Goal: Task Accomplishment & Management: Use online tool/utility

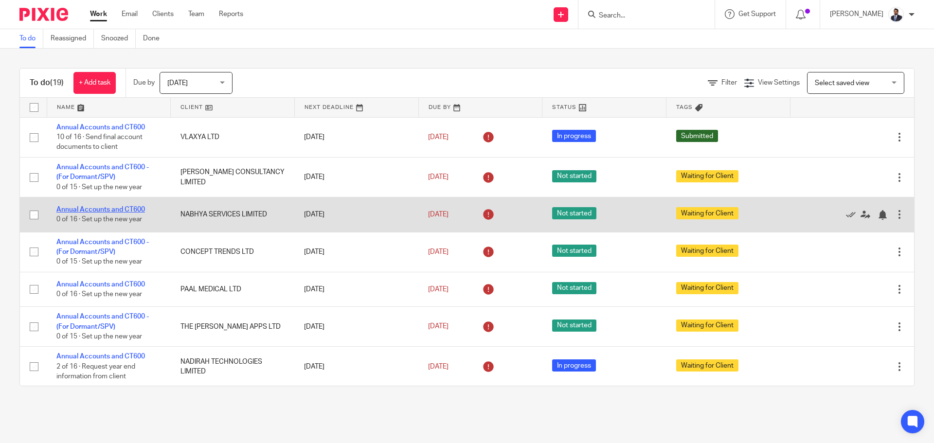
click at [89, 211] on link "Annual Accounts and CT600" at bounding box center [100, 209] width 89 height 7
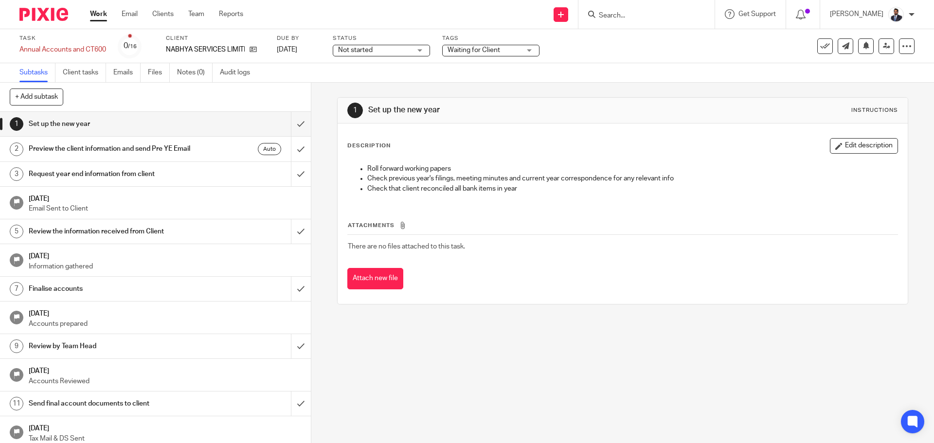
click at [403, 51] on span "Not started" at bounding box center [374, 50] width 73 height 10
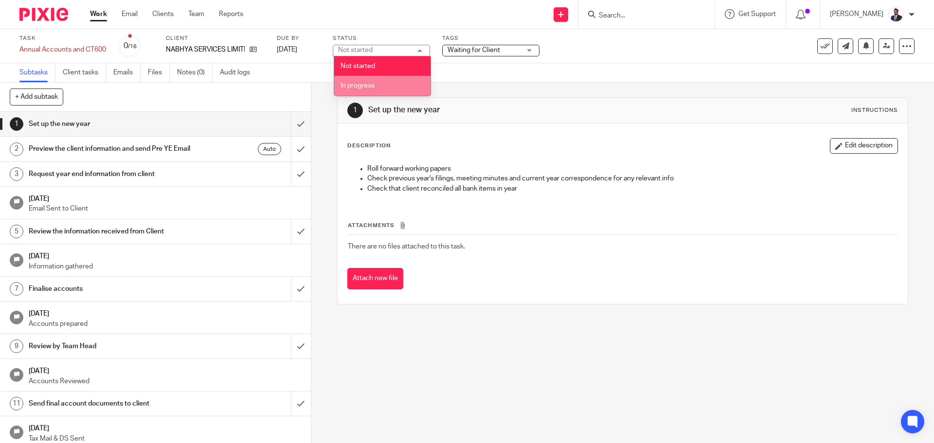
click at [384, 83] on li "In progress" at bounding box center [382, 86] width 96 height 20
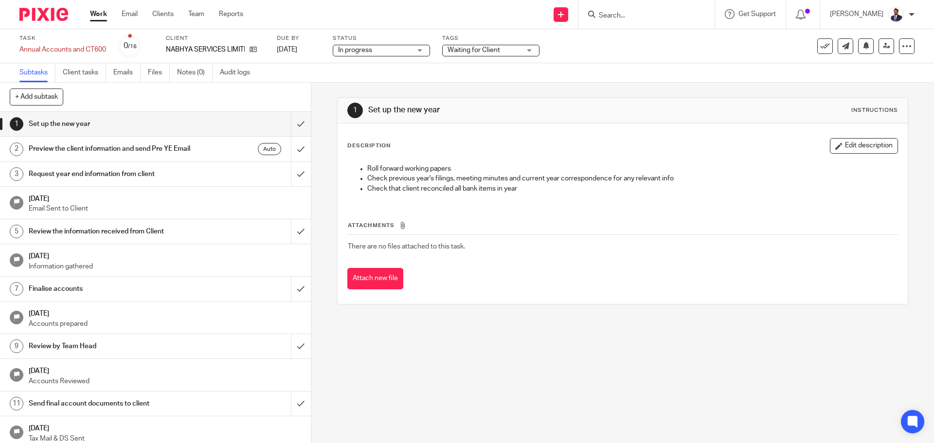
click at [494, 52] on span "Waiting for Client" at bounding box center [474, 50] width 53 height 7
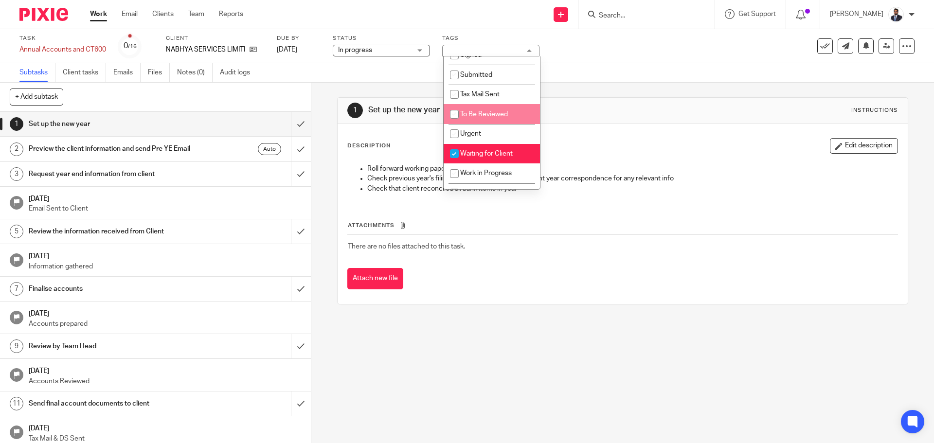
scroll to position [64, 0]
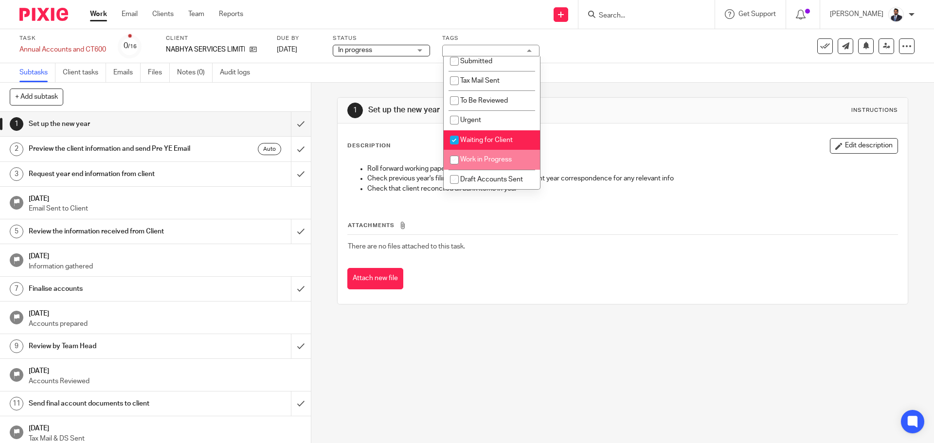
click at [488, 155] on li "Work in Progress" at bounding box center [492, 160] width 96 height 20
checkbox input "true"
click at [470, 140] on span "Waiting for Client" at bounding box center [486, 140] width 53 height 7
checkbox input "false"
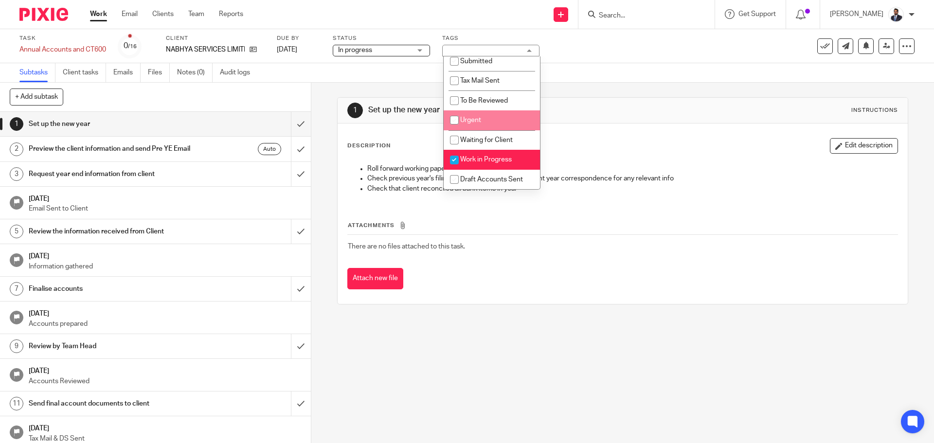
click at [656, 257] on td "There are no files attached to this task." at bounding box center [623, 246] width 550 height 23
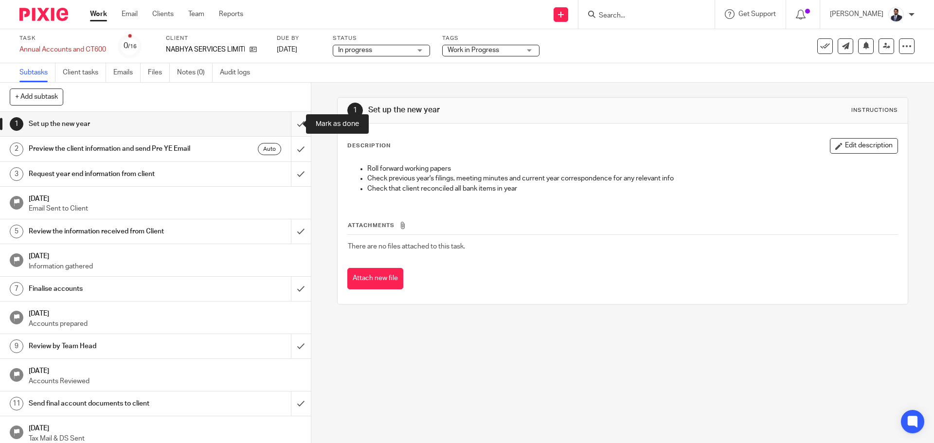
click at [293, 128] on input "submit" at bounding box center [155, 124] width 311 height 24
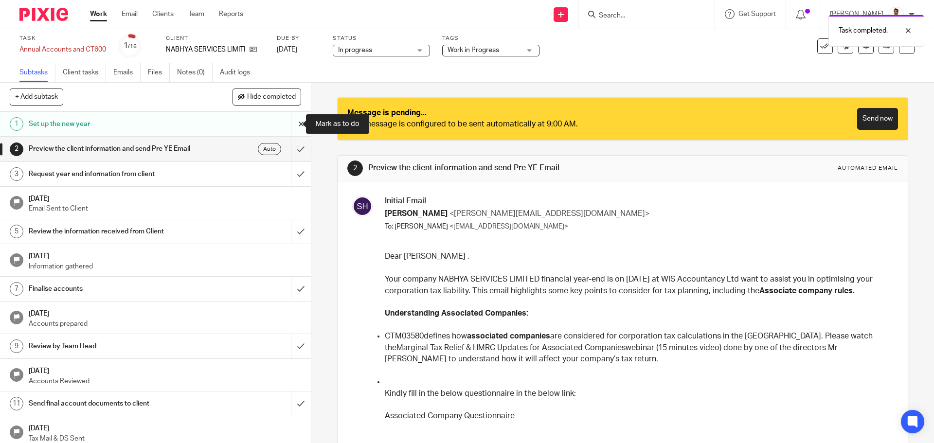
click at [291, 125] on input "submit" at bounding box center [155, 124] width 311 height 24
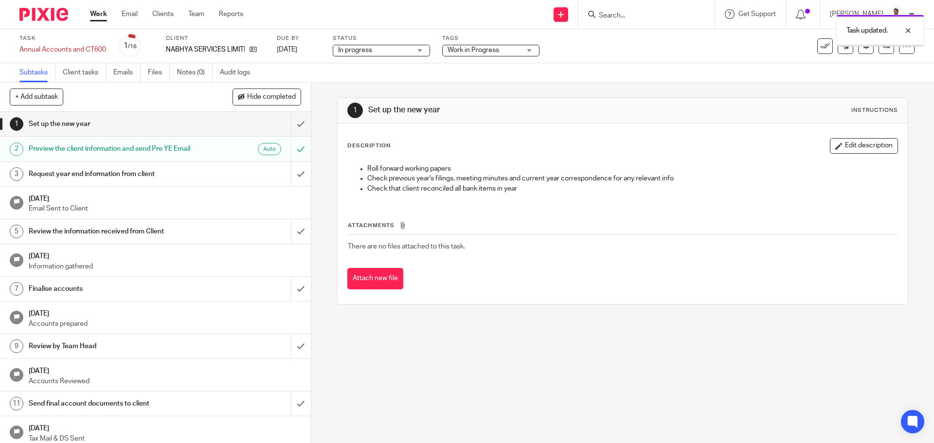
click at [502, 371] on div "1 Set up the new year Instructions Description Edit description Roll forward wo…" at bounding box center [622, 263] width 623 height 361
